Goal: Use online tool/utility: Utilize a website feature to perform a specific function

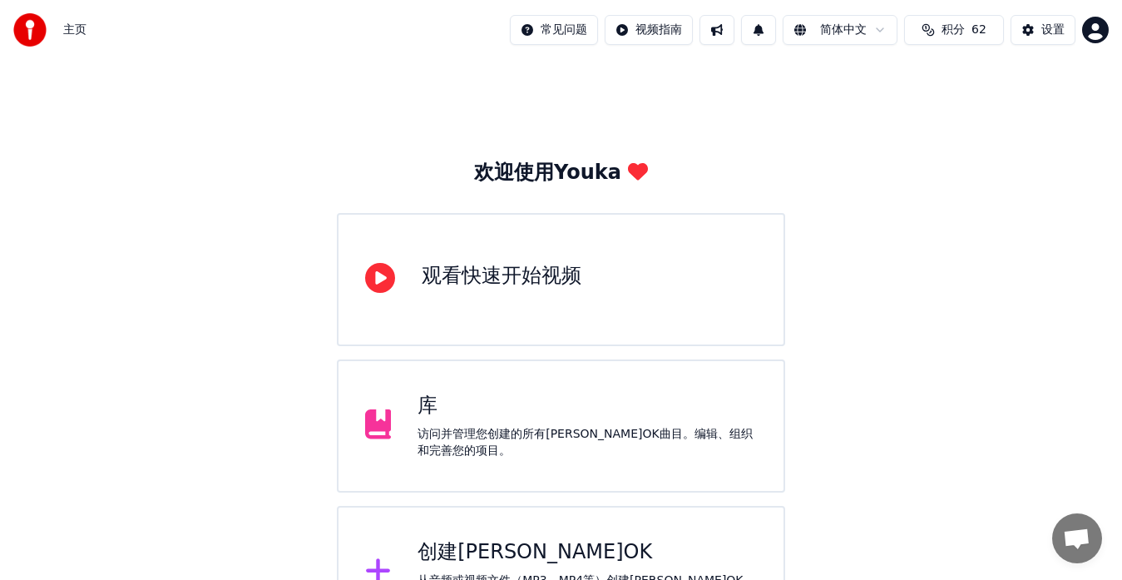
click at [406, 560] on div "创建[PERSON_NAME]OK 从音频或视频文件（MP3、MP4等）创建[PERSON_NAME]OK，或粘贴URL，立即生成带同步歌词的[PERSON_…" at bounding box center [561, 572] width 449 height 133
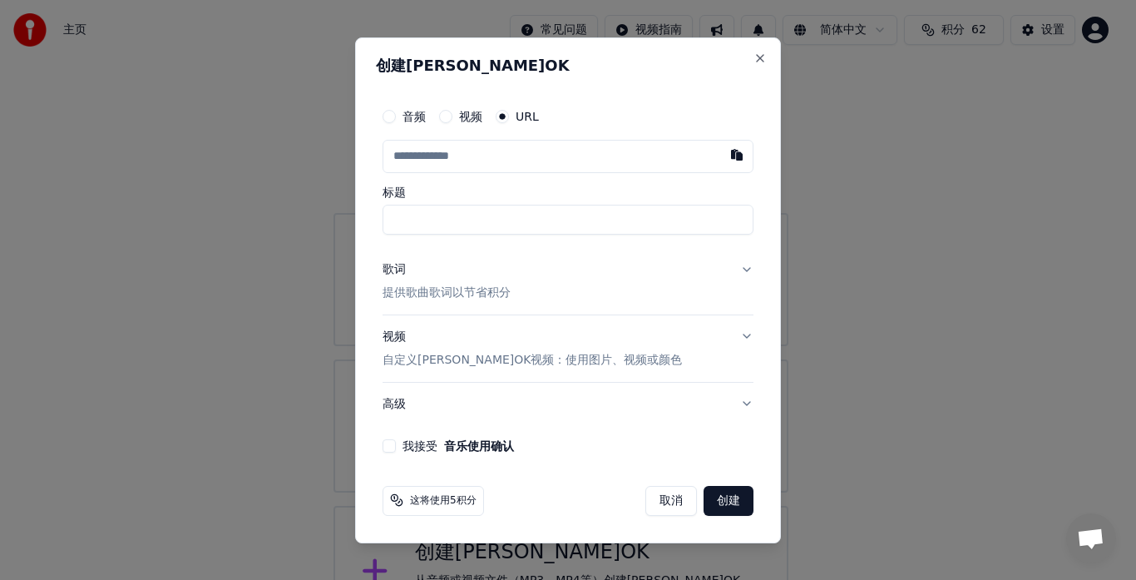
click at [446, 117] on button "视频" at bounding box center [445, 116] width 13 height 13
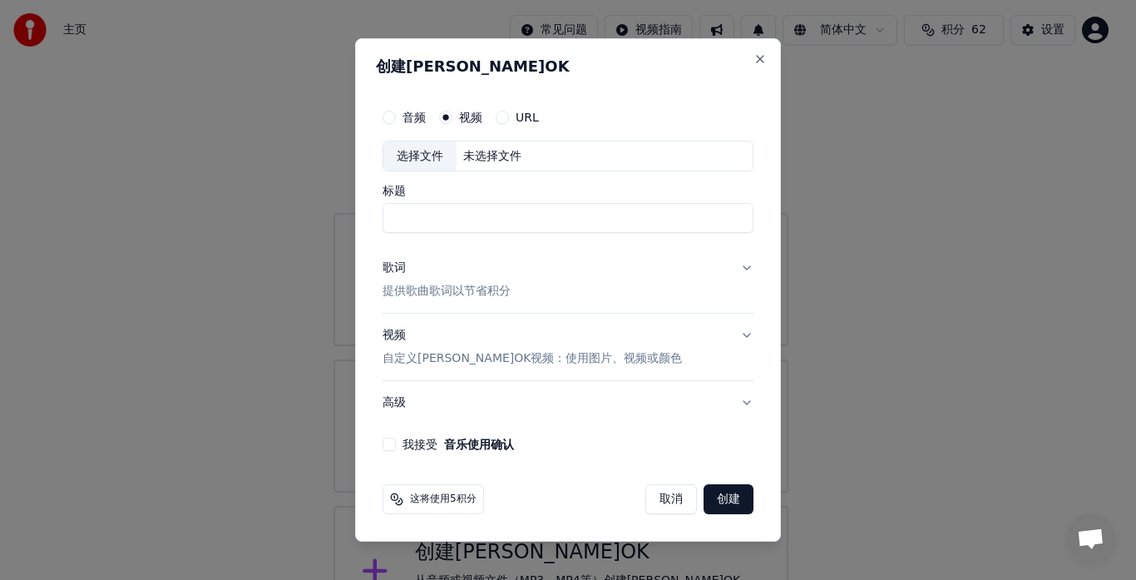
click at [433, 161] on div "选择文件" at bounding box center [419, 156] width 73 height 30
click at [685, 497] on button "取消" at bounding box center [671, 499] width 52 height 30
